Goal: Navigation & Orientation: Find specific page/section

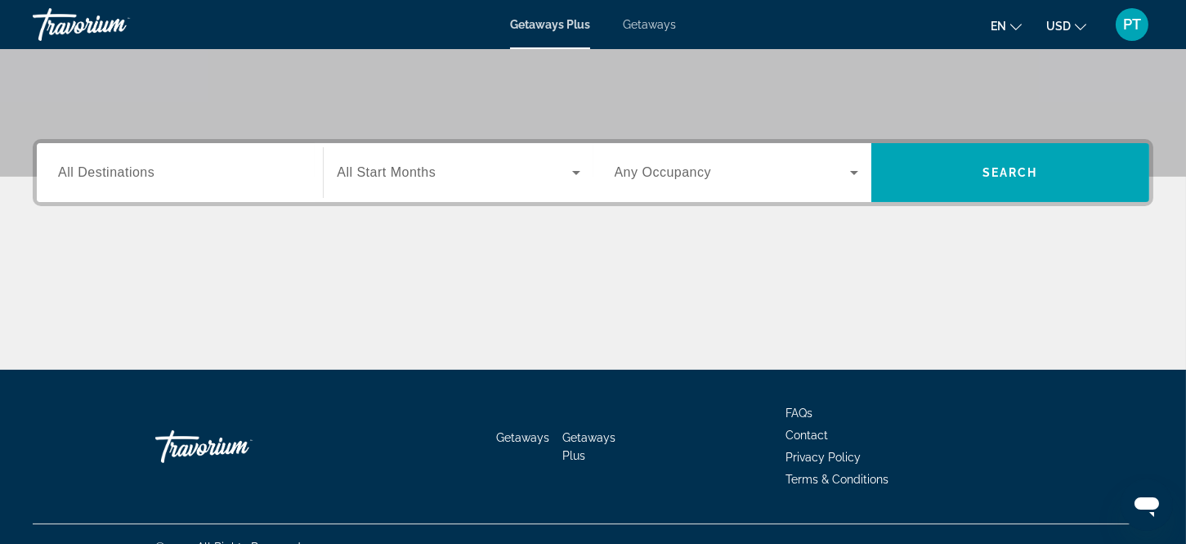
scroll to position [339, 0]
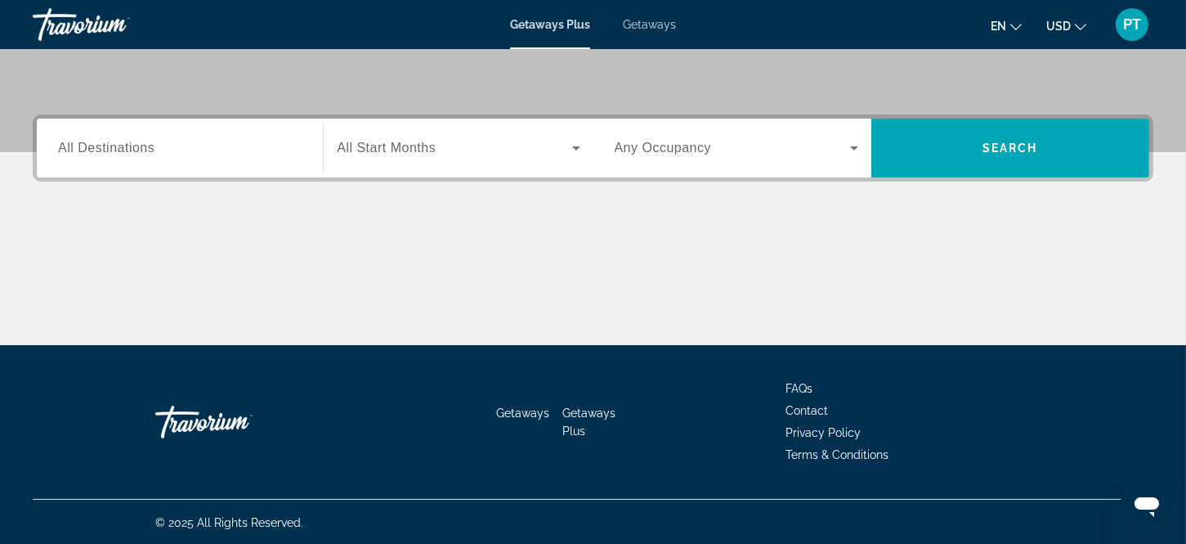
click at [644, 21] on span "Getaways" at bounding box center [649, 24] width 53 height 13
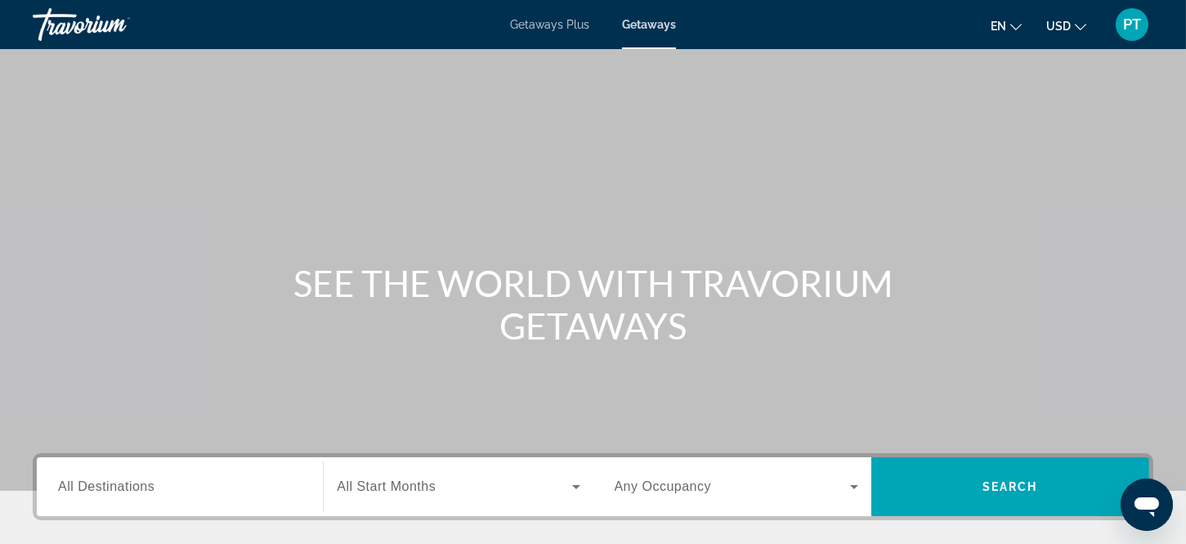
click at [536, 19] on span "Getaways Plus" at bounding box center [549, 24] width 79 height 13
